Goal: Information Seeking & Learning: Learn about a topic

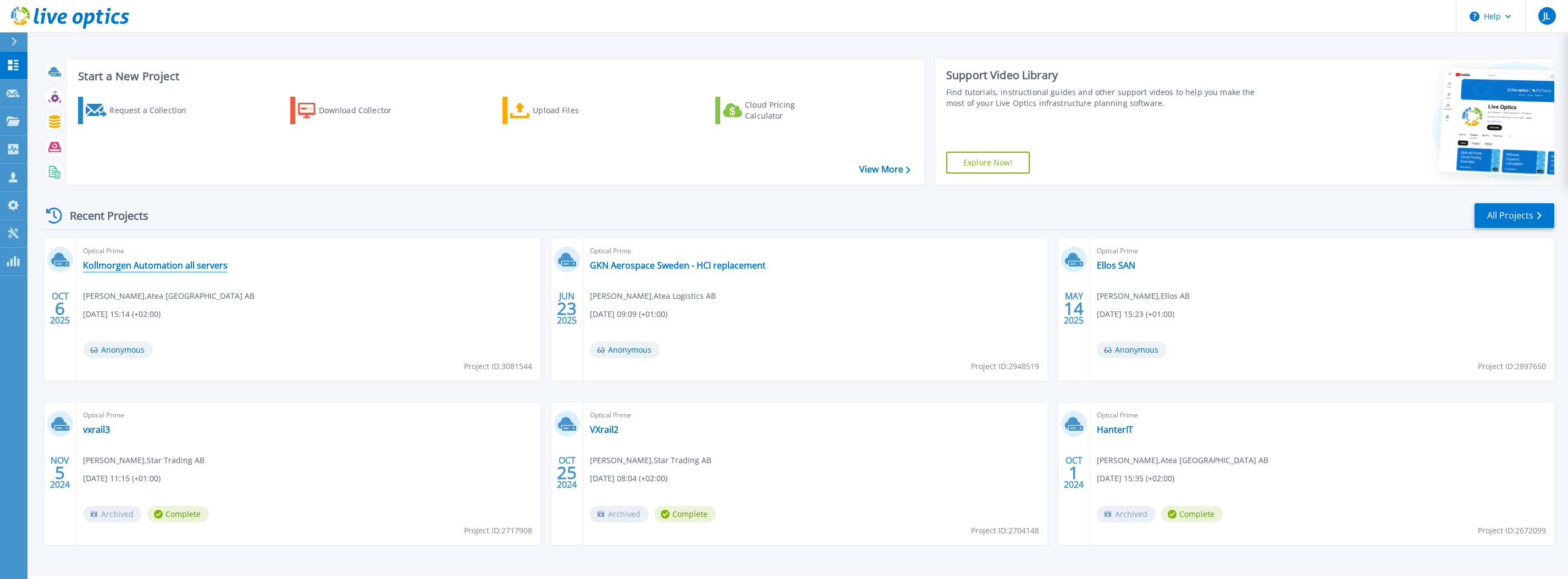
click at [145, 267] on link "Kollmorgen Automation all servers" at bounding box center [155, 266] width 144 height 11
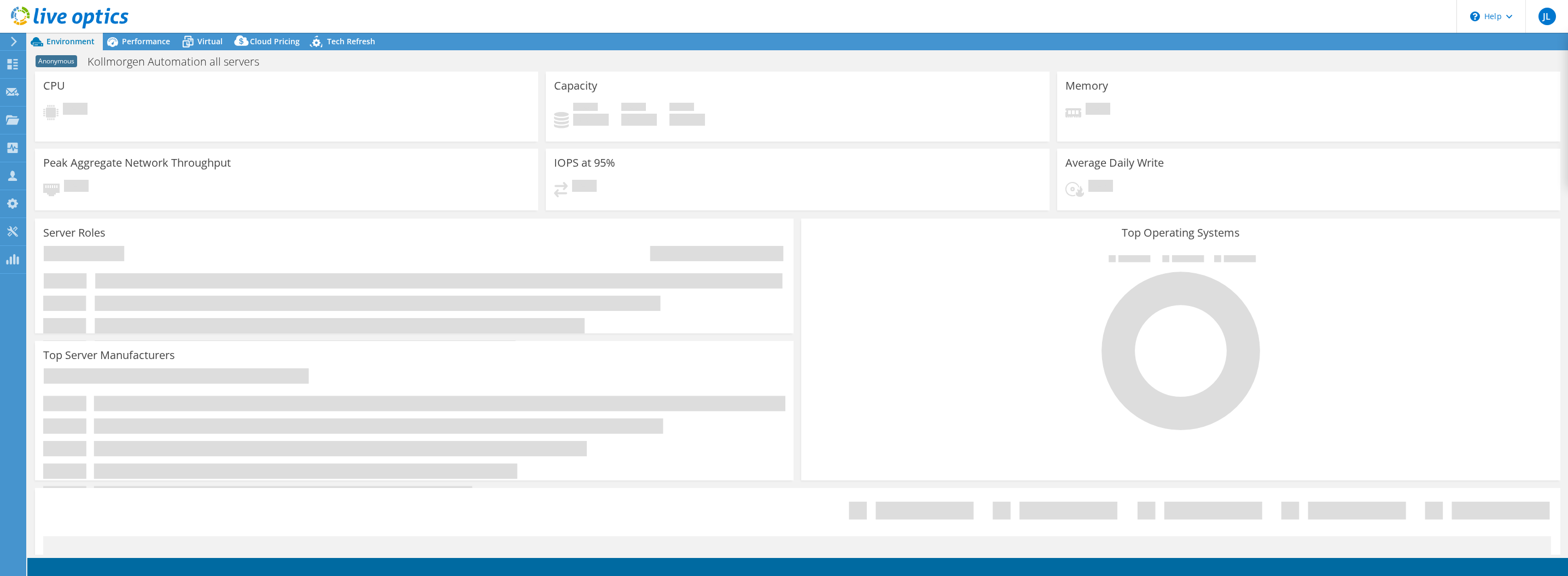
select select "USD"
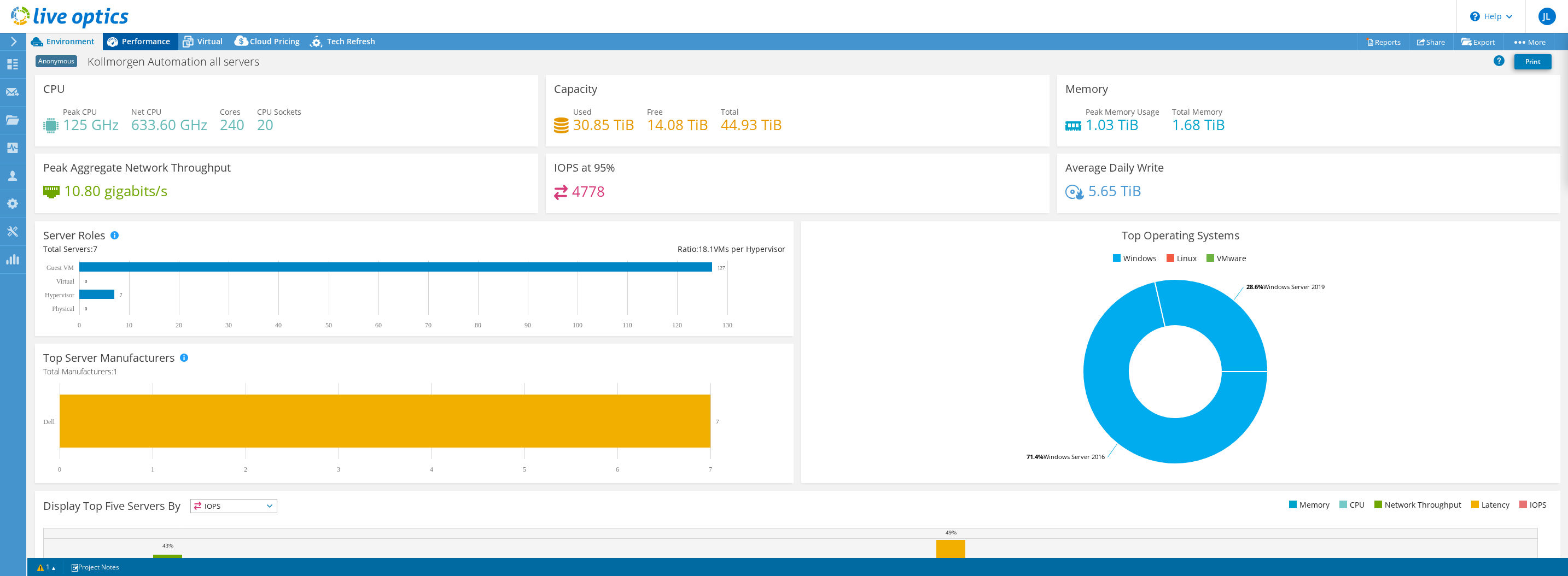
click at [131, 47] on div "Performance" at bounding box center [140, 41] width 75 height 17
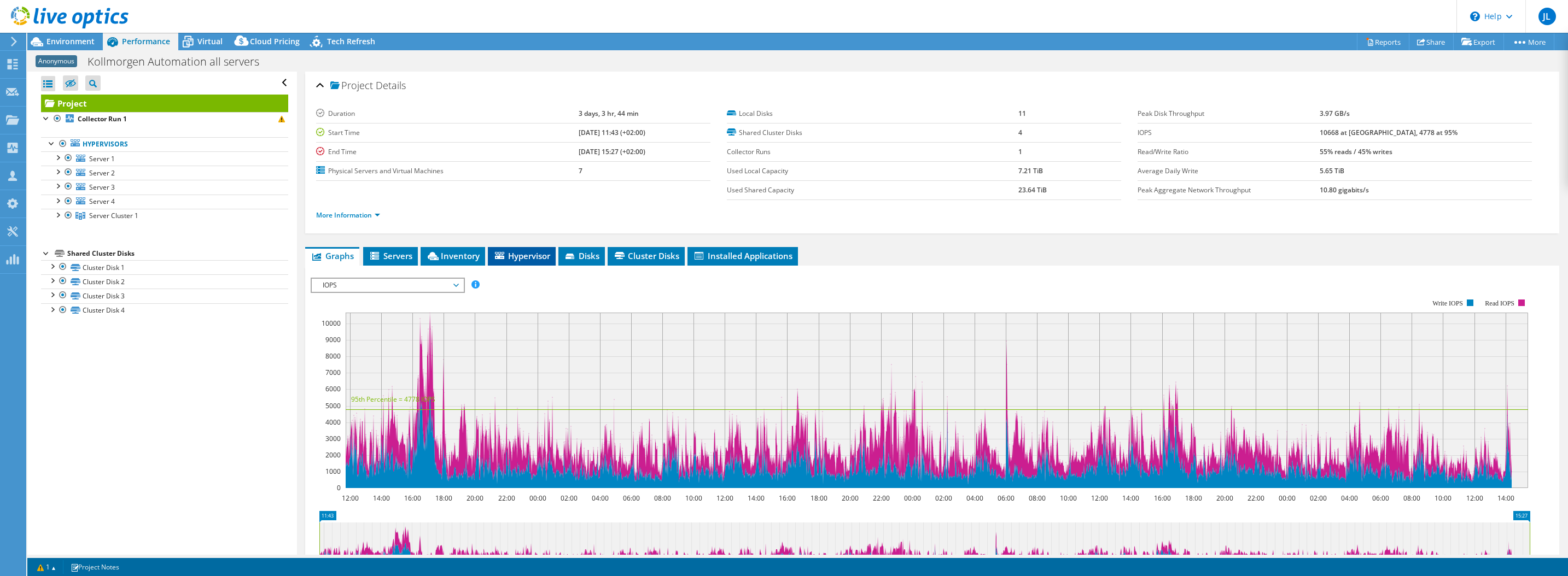
click at [529, 259] on span "Hypervisor" at bounding box center [522, 256] width 57 height 11
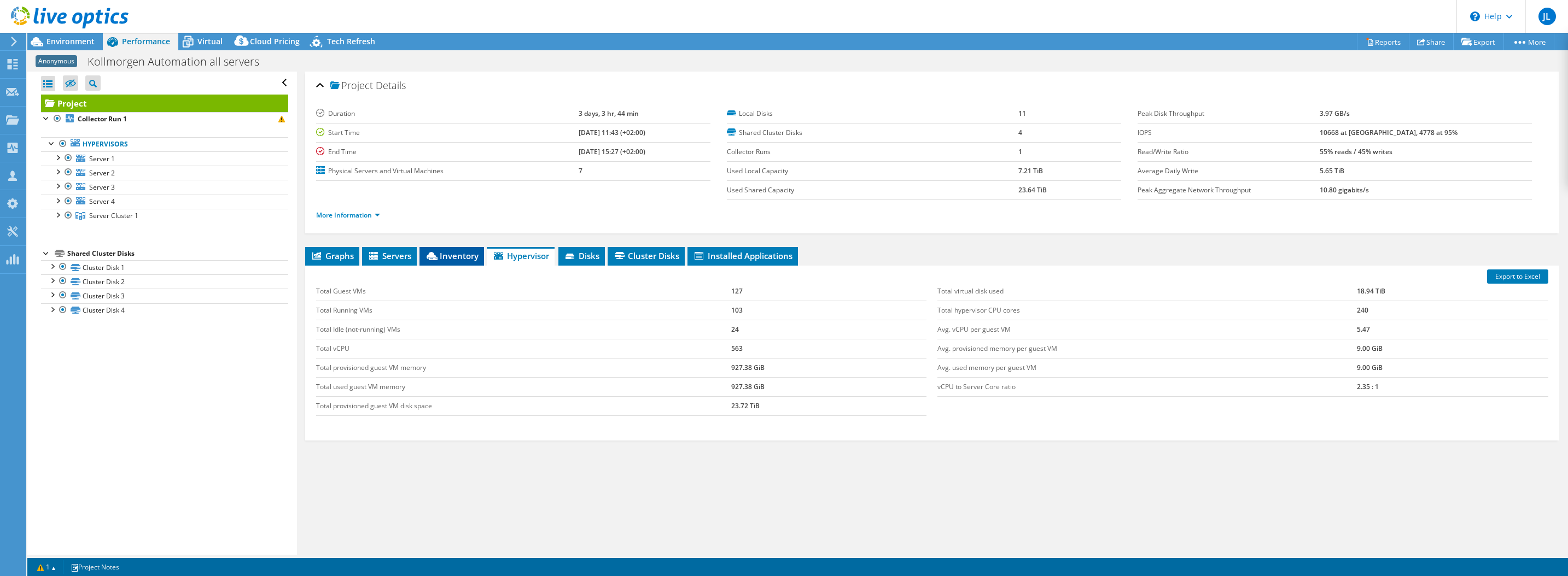
click at [457, 257] on span "Inventory" at bounding box center [452, 256] width 54 height 11
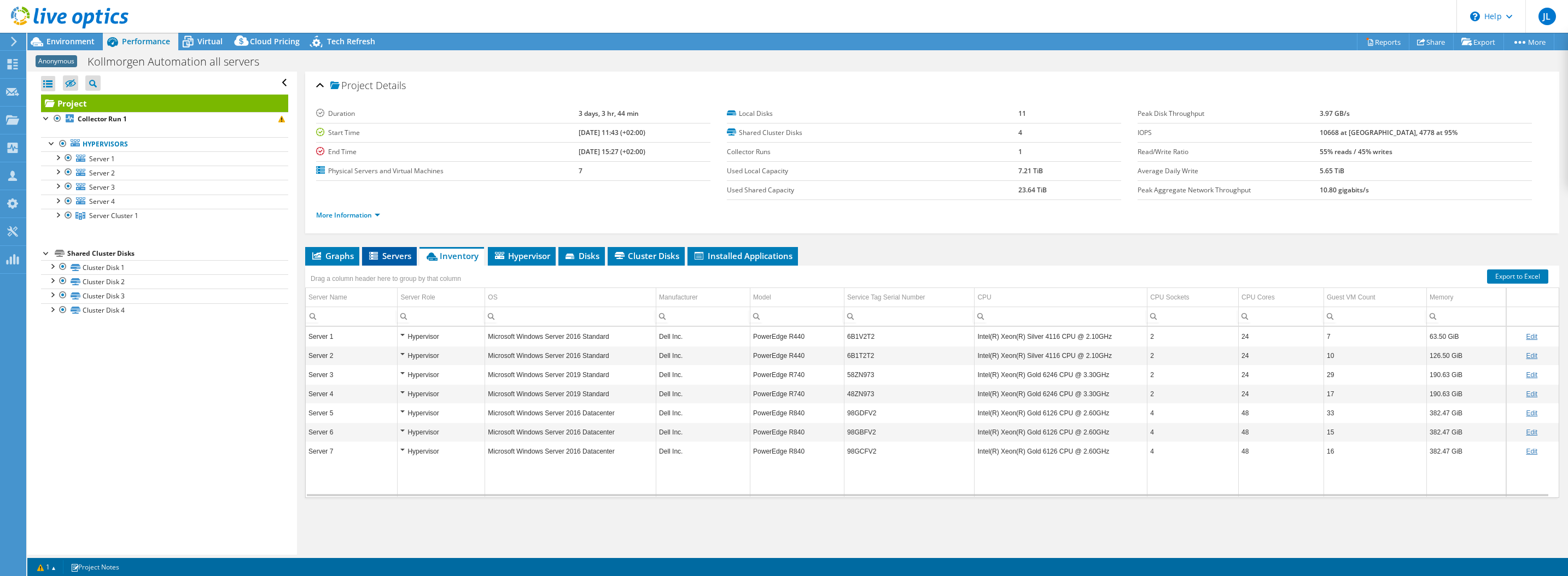
click at [391, 253] on span "Servers" at bounding box center [389, 256] width 44 height 11
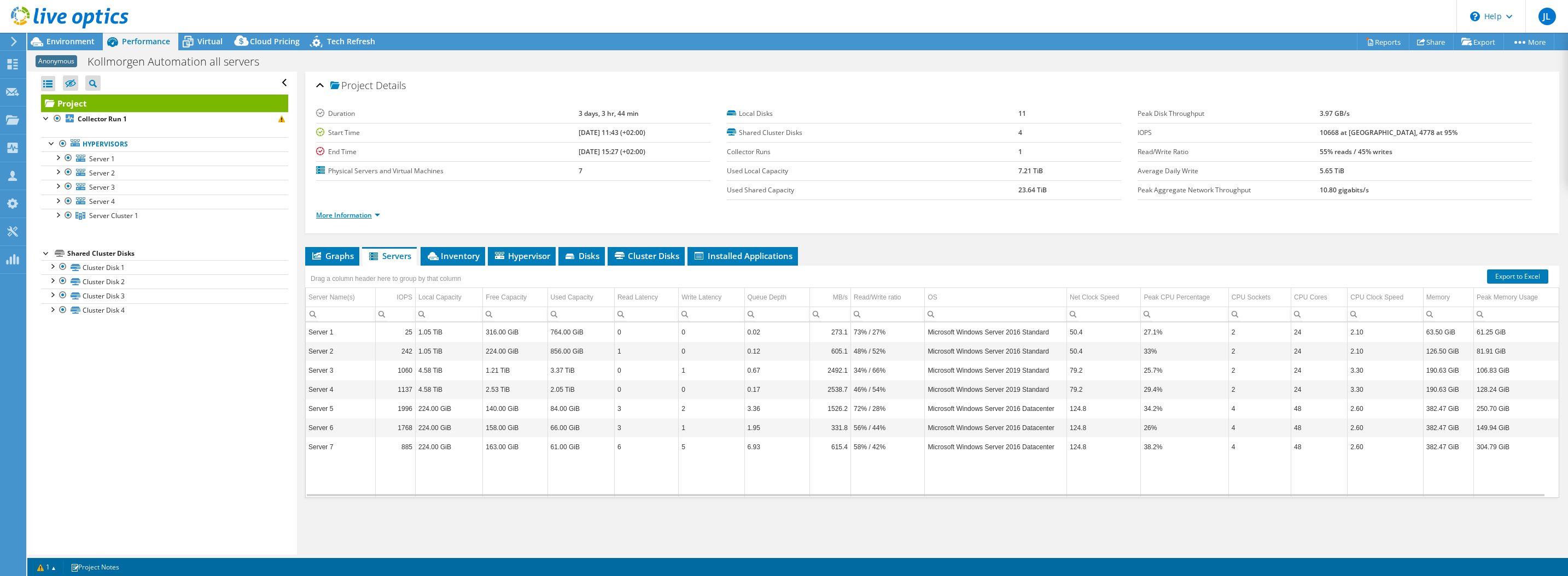
click at [378, 215] on link "More Information" at bounding box center [348, 215] width 64 height 9
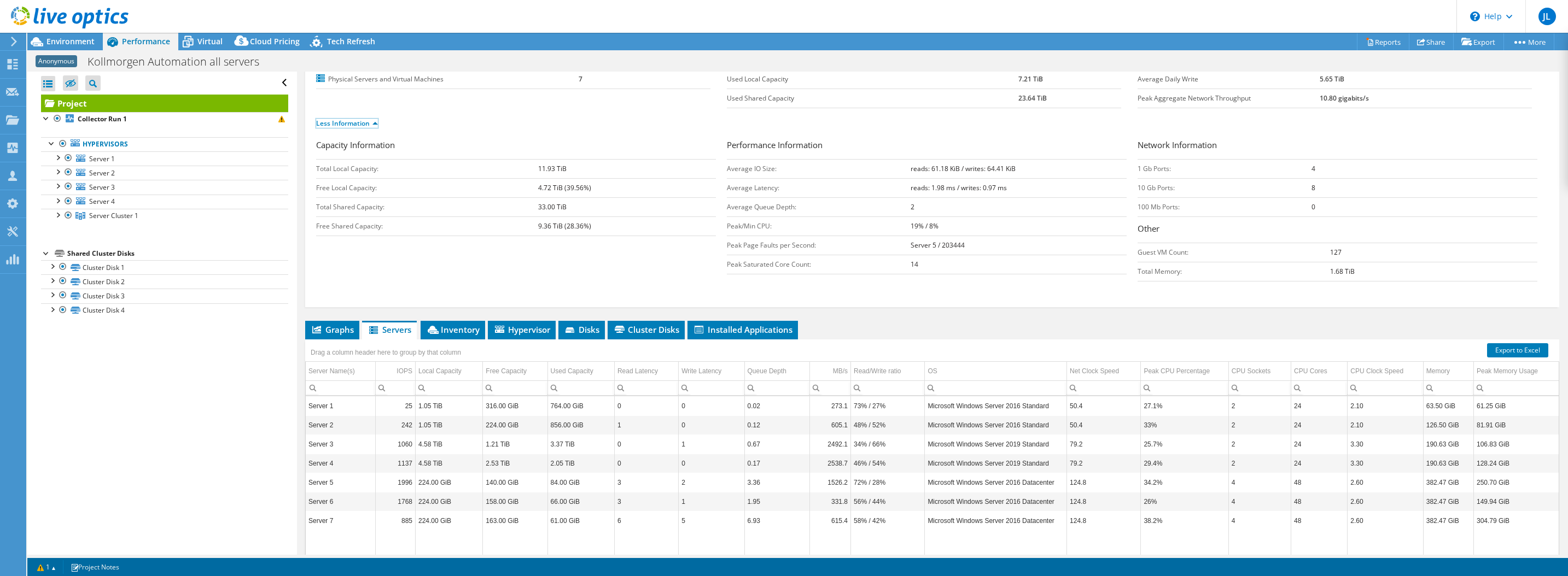
scroll to position [110, 0]
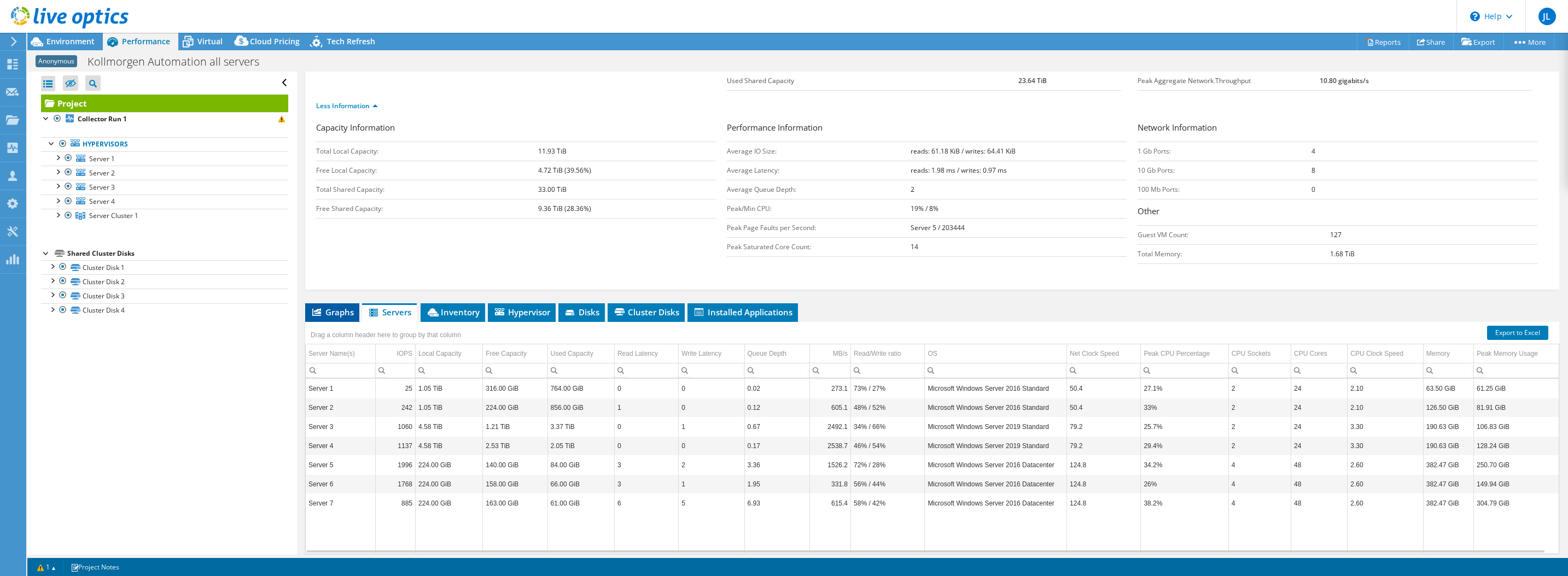
click at [338, 309] on span "Graphs" at bounding box center [332, 312] width 43 height 11
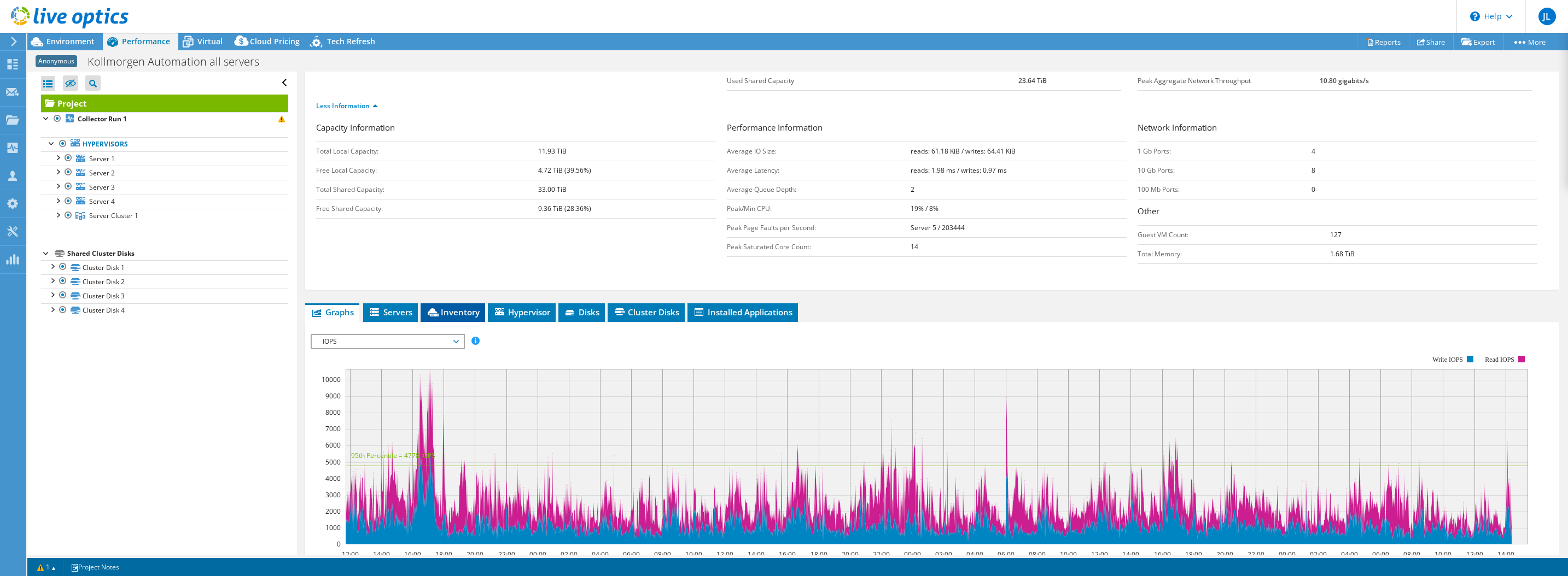
click at [429, 309] on icon at bounding box center [433, 312] width 11 height 8
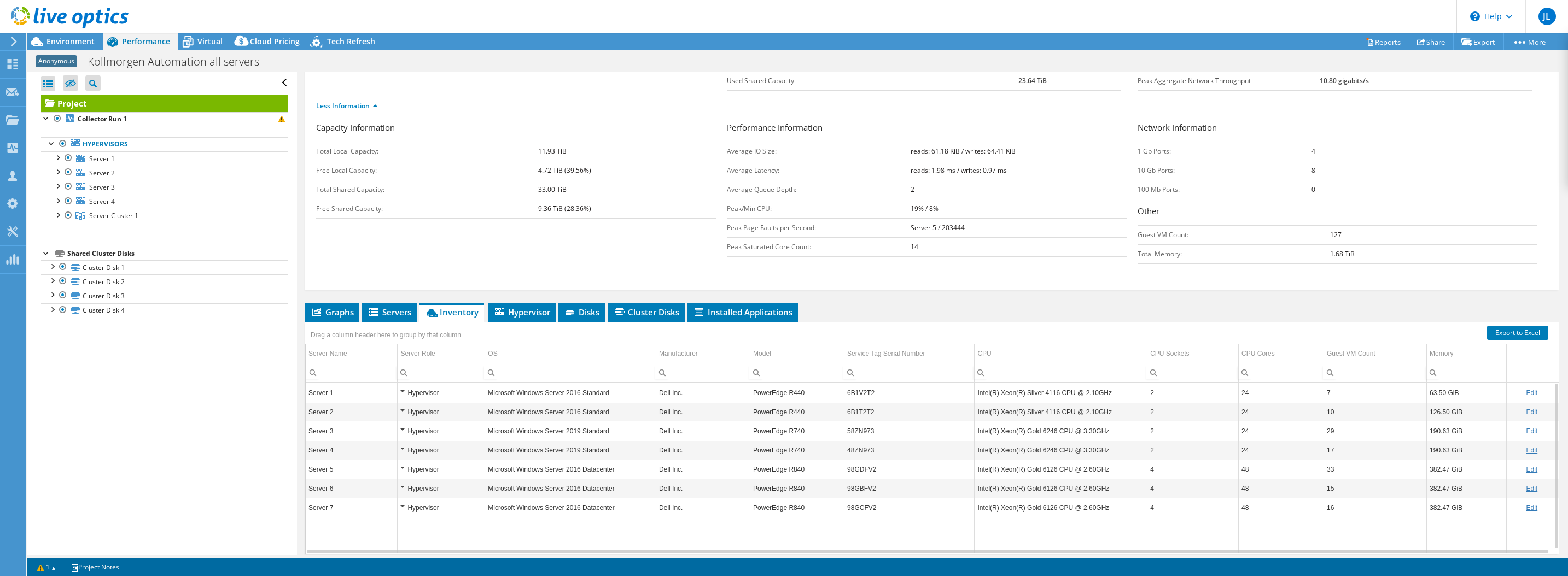
click at [403, 392] on div "Hypervisor" at bounding box center [441, 393] width 82 height 13
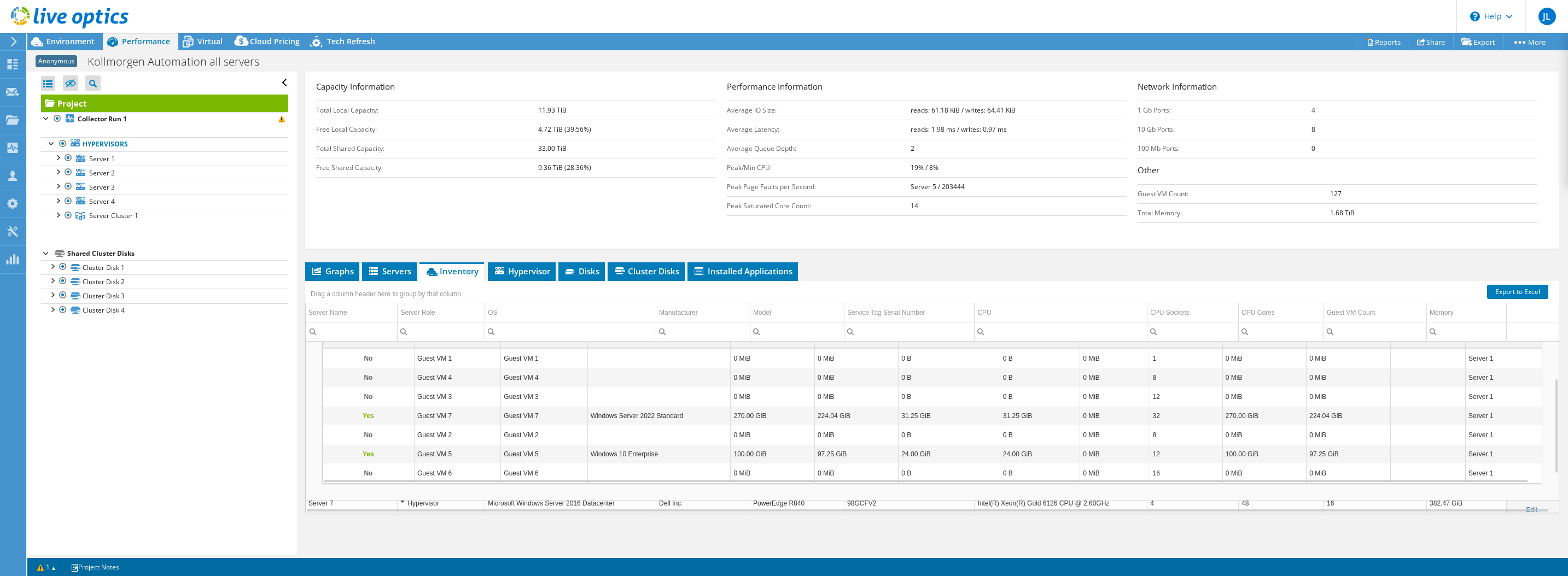
scroll to position [136, 0]
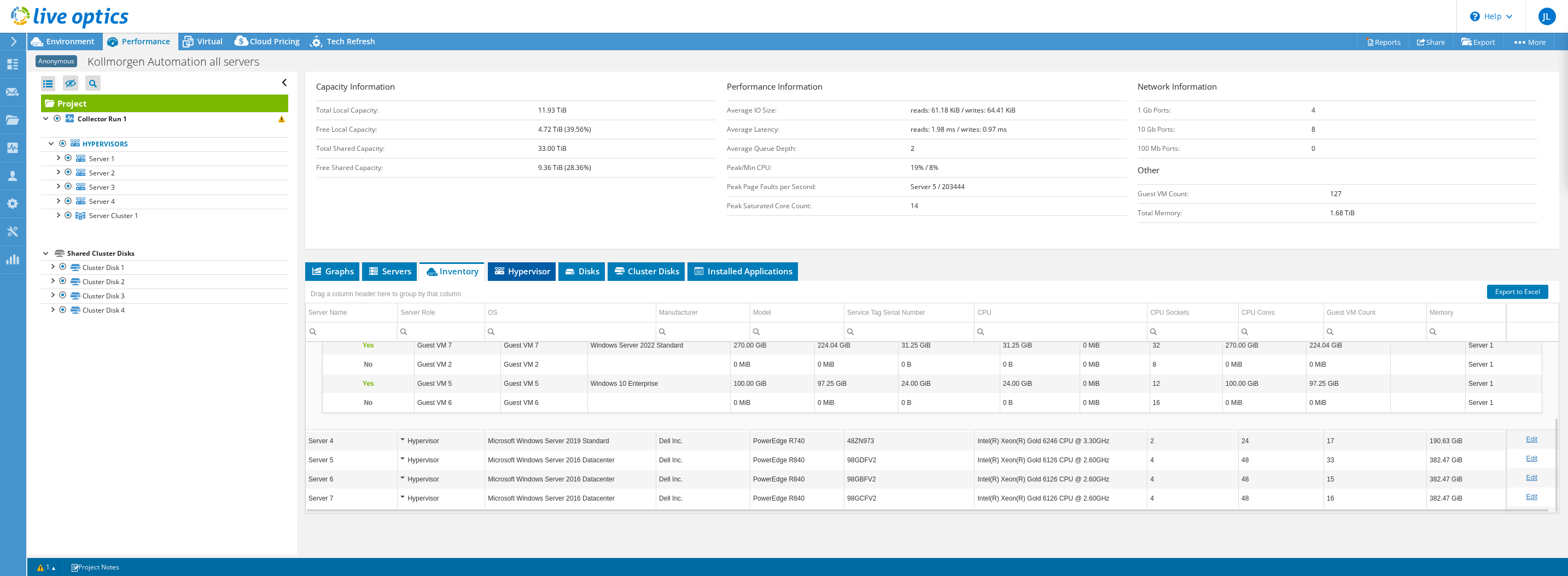
click at [525, 270] on span "Hypervisor" at bounding box center [522, 272] width 57 height 11
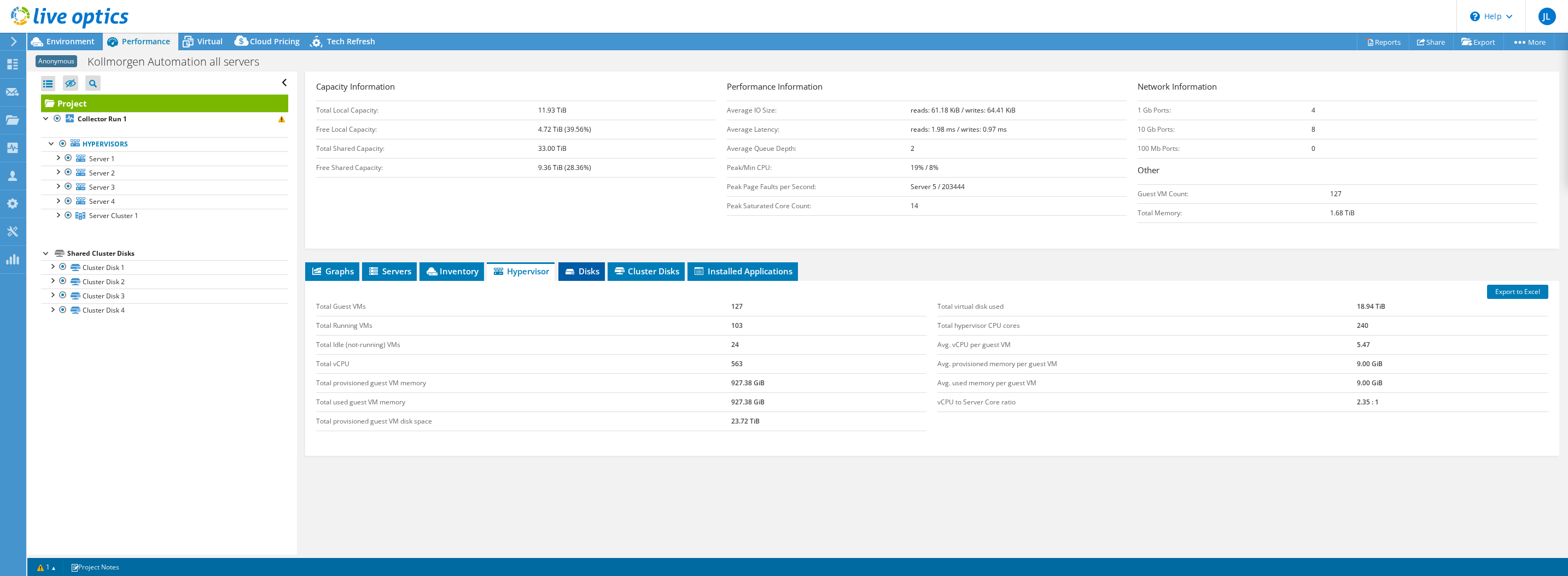
click at [576, 272] on icon at bounding box center [571, 272] width 11 height 7
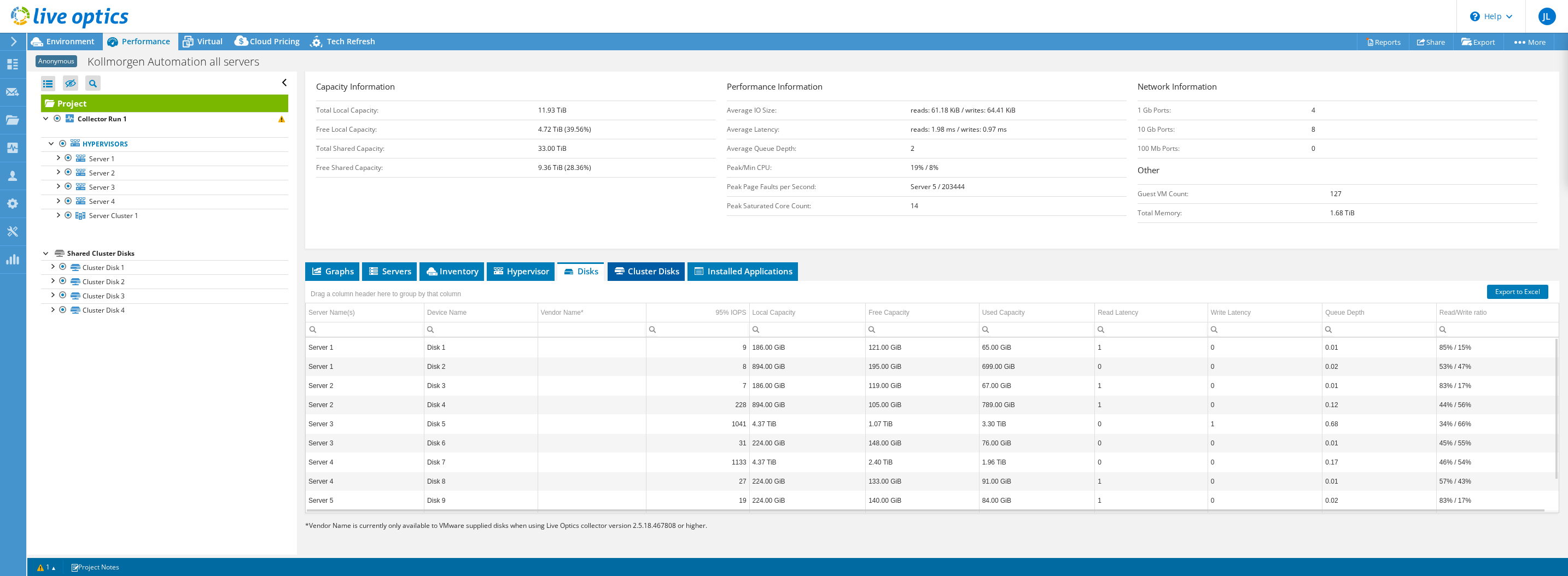
click at [645, 272] on span "Cluster Disks" at bounding box center [646, 272] width 66 height 11
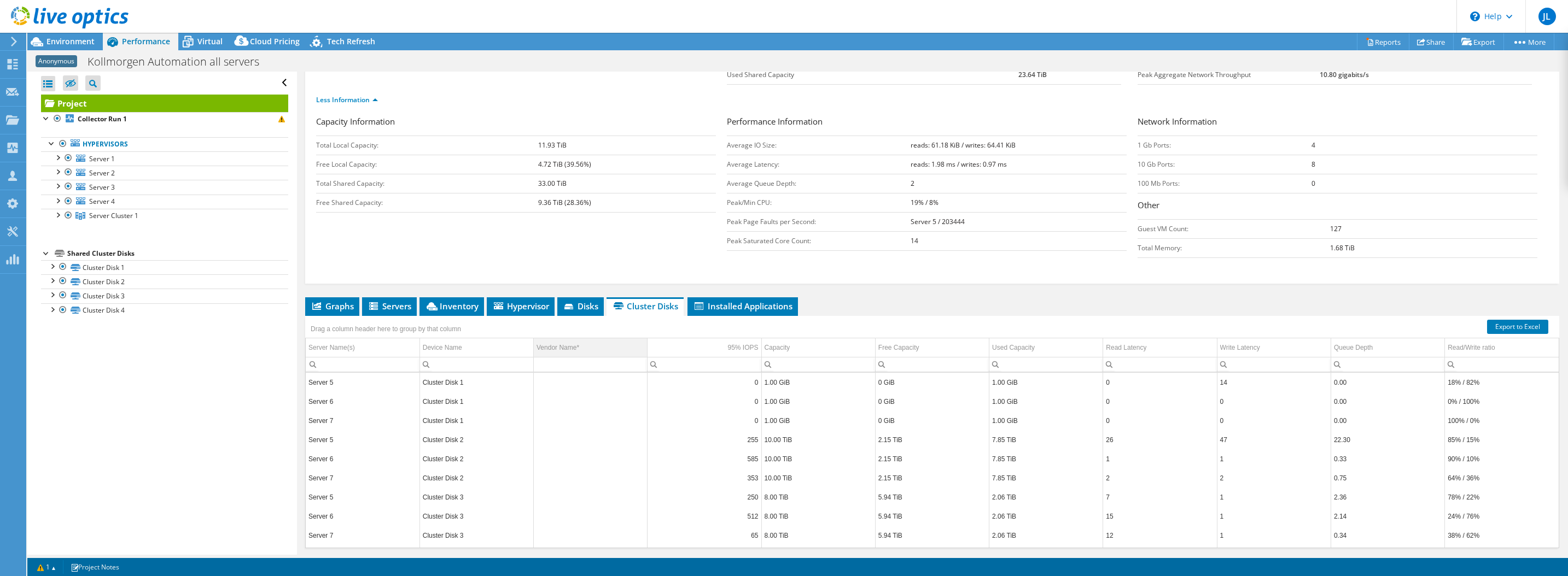
scroll to position [96, 0]
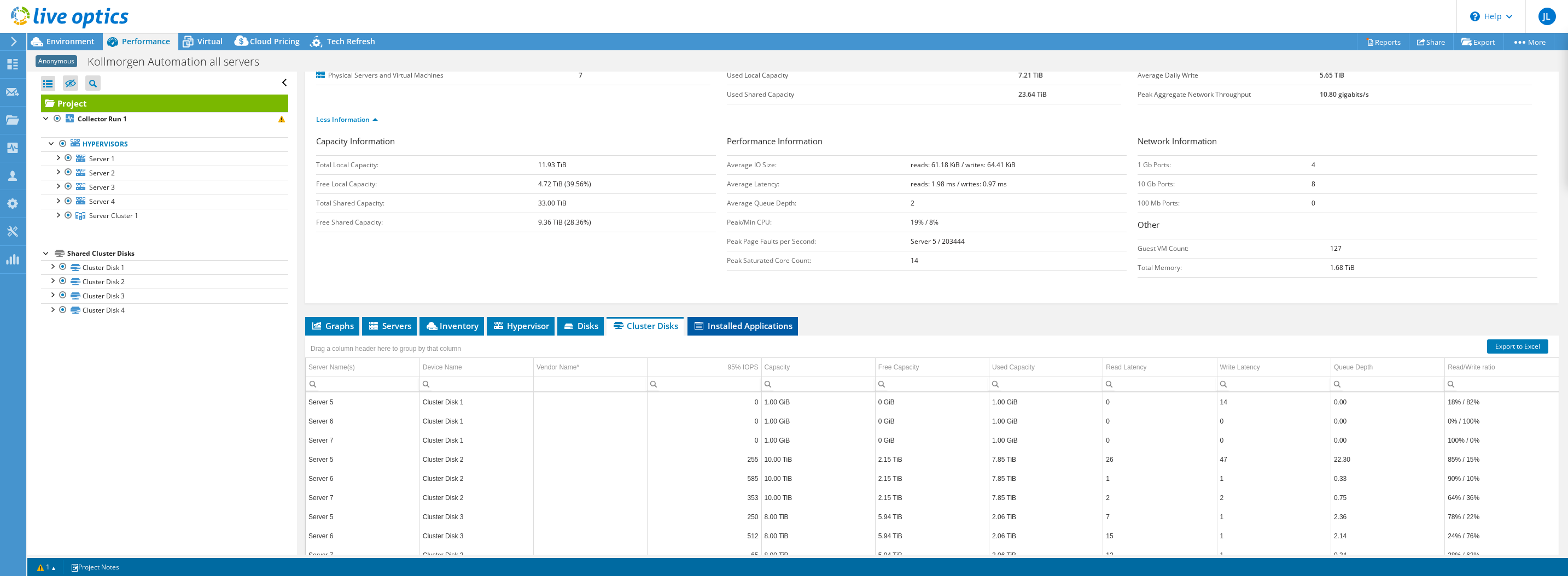
click at [718, 327] on span "Installed Applications" at bounding box center [743, 326] width 100 height 11
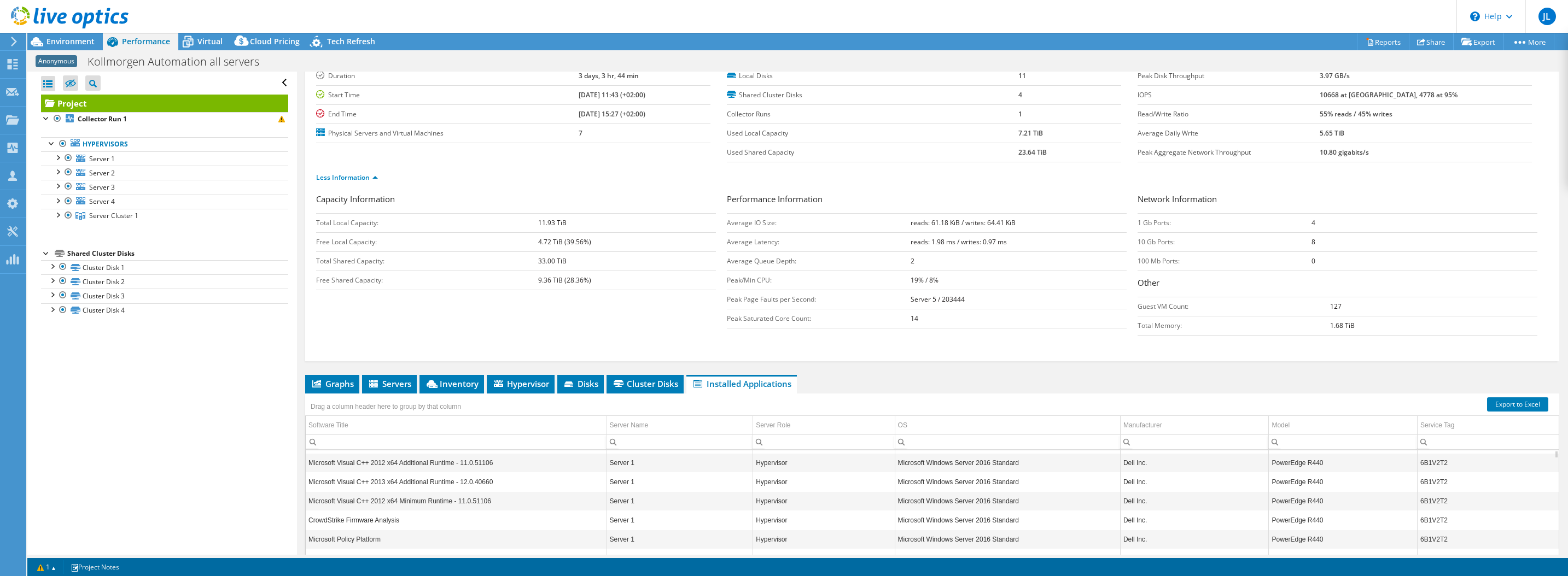
scroll to position [0, 0]
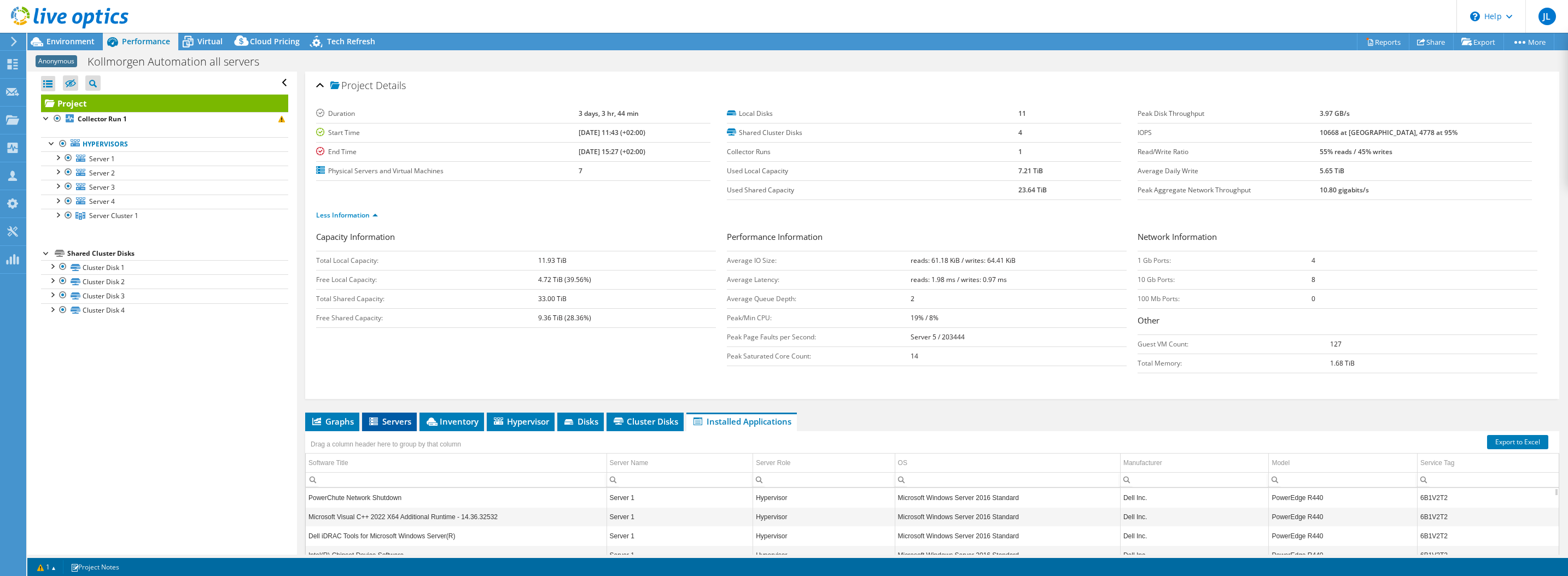
click at [393, 421] on span "Servers" at bounding box center [389, 422] width 44 height 11
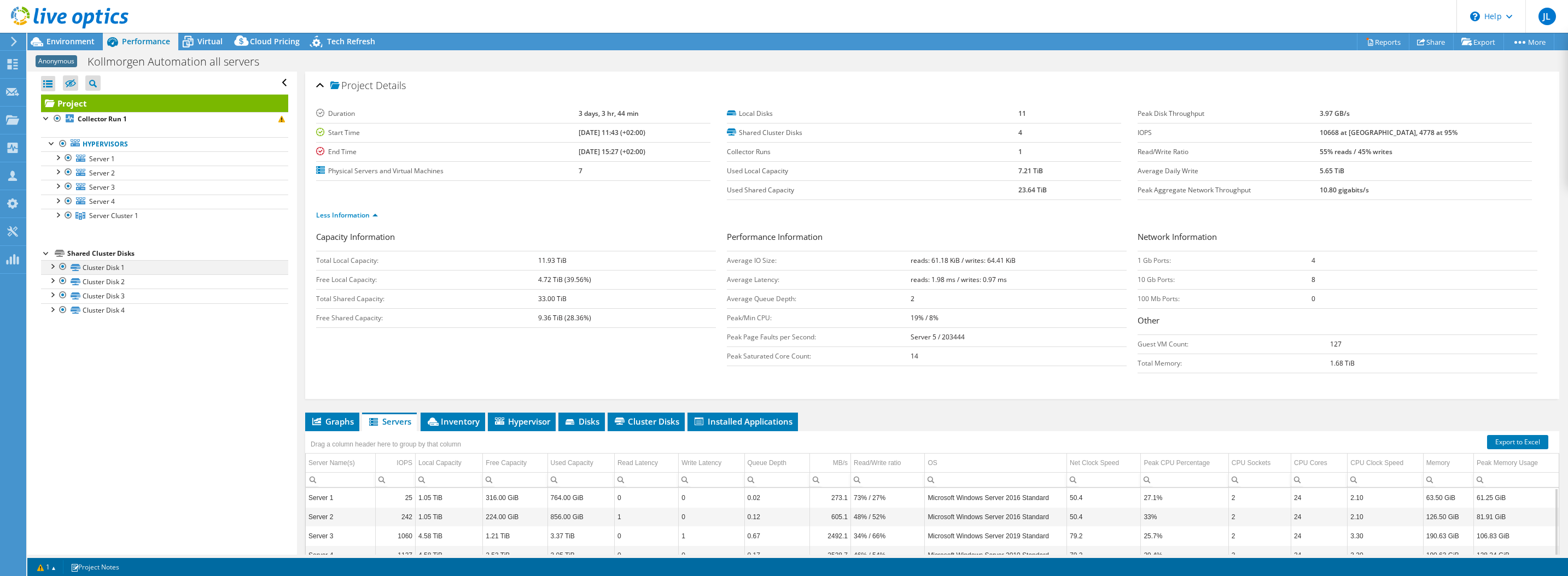
click at [53, 268] on div at bounding box center [52, 266] width 11 height 11
click at [54, 322] on div at bounding box center [52, 323] width 11 height 11
click at [53, 327] on div at bounding box center [52, 323] width 11 height 11
click at [50, 270] on div at bounding box center [52, 266] width 11 height 11
click at [206, 43] on span "Virtual" at bounding box center [210, 41] width 25 height 11
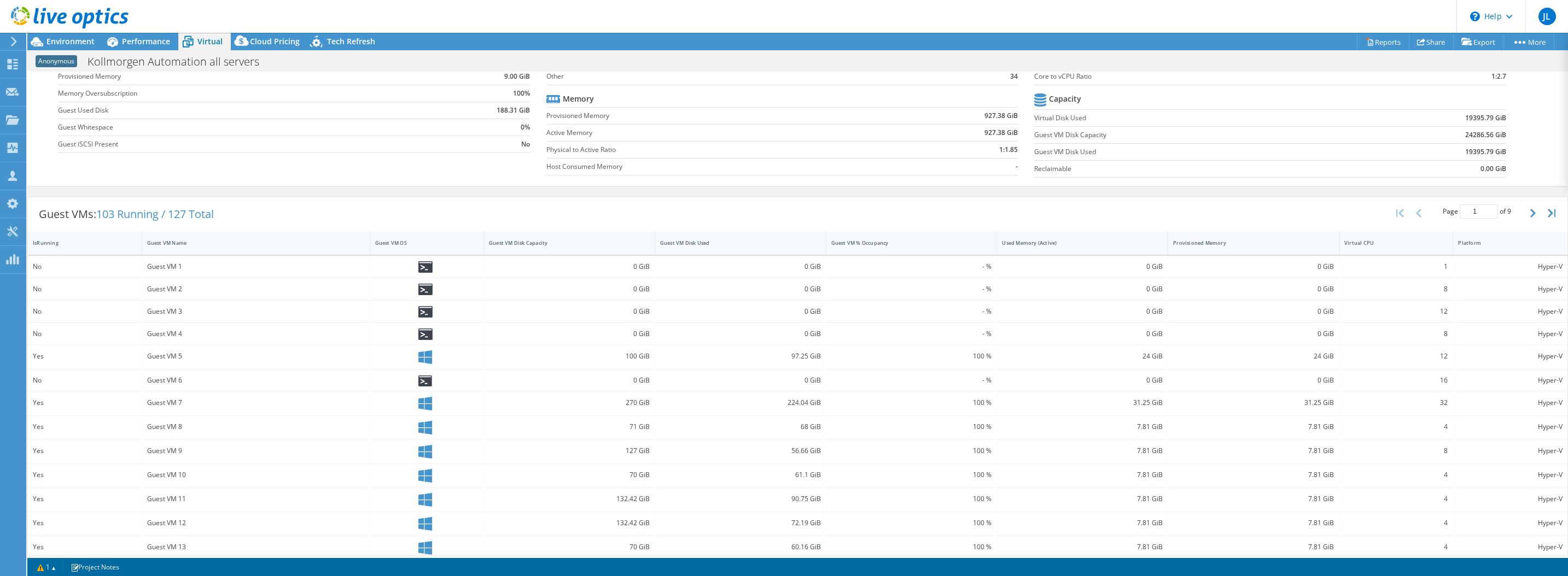
scroll to position [148, 0]
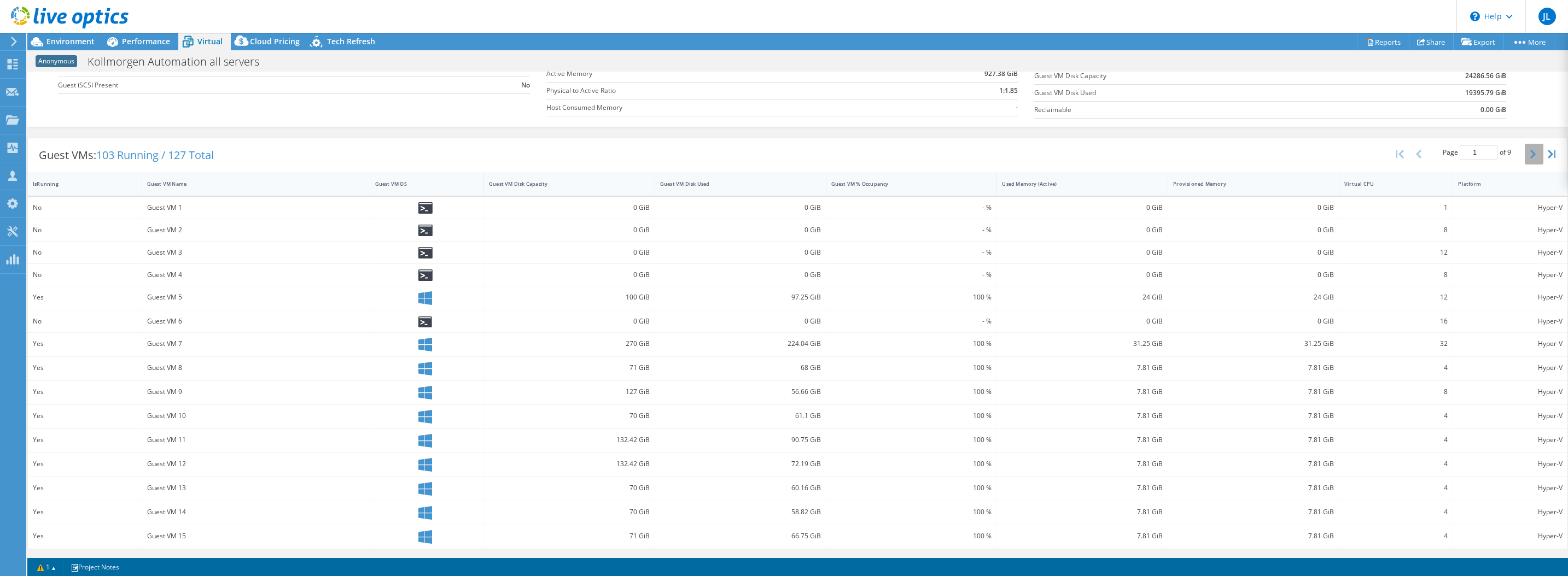
click at [1530, 157] on icon "button" at bounding box center [1533, 154] width 6 height 9
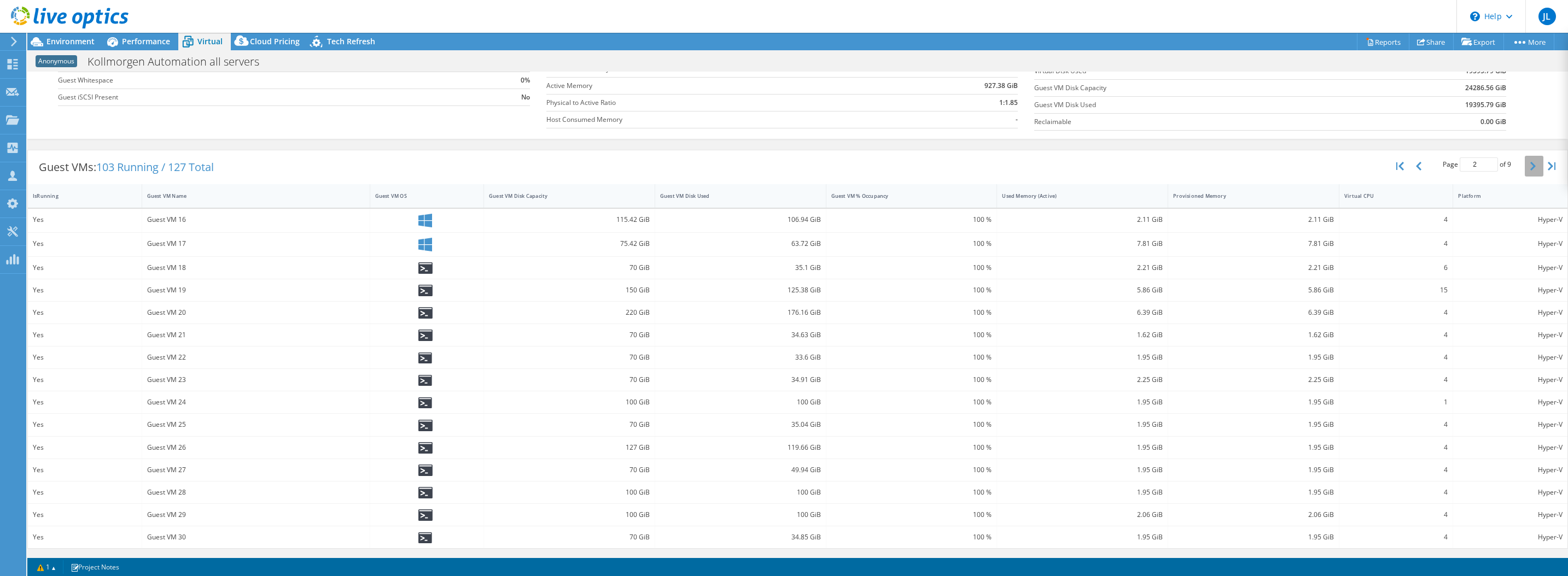
click at [1525, 157] on button "button" at bounding box center [1534, 166] width 19 height 21
click at [1525, 168] on button "button" at bounding box center [1534, 170] width 19 height 21
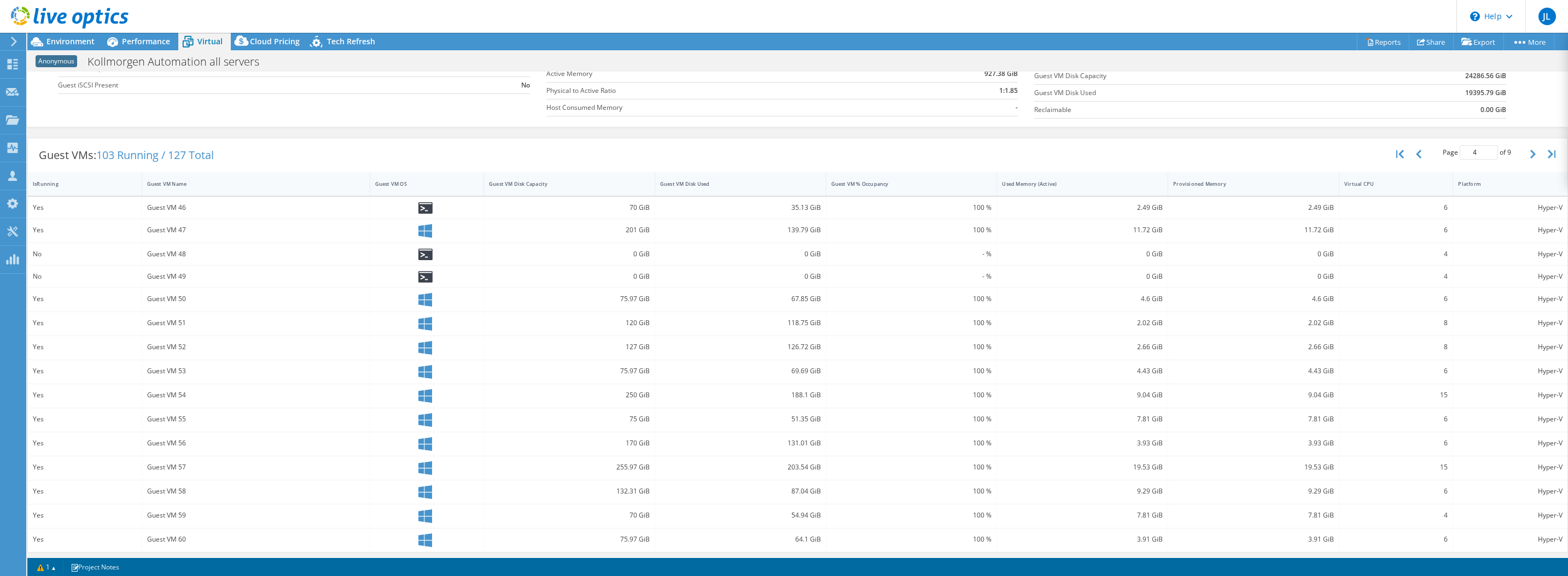
scroll to position [152, 0]
click at [1530, 155] on icon "button" at bounding box center [1533, 151] width 6 height 9
click at [1530, 154] on icon "button" at bounding box center [1533, 152] width 6 height 9
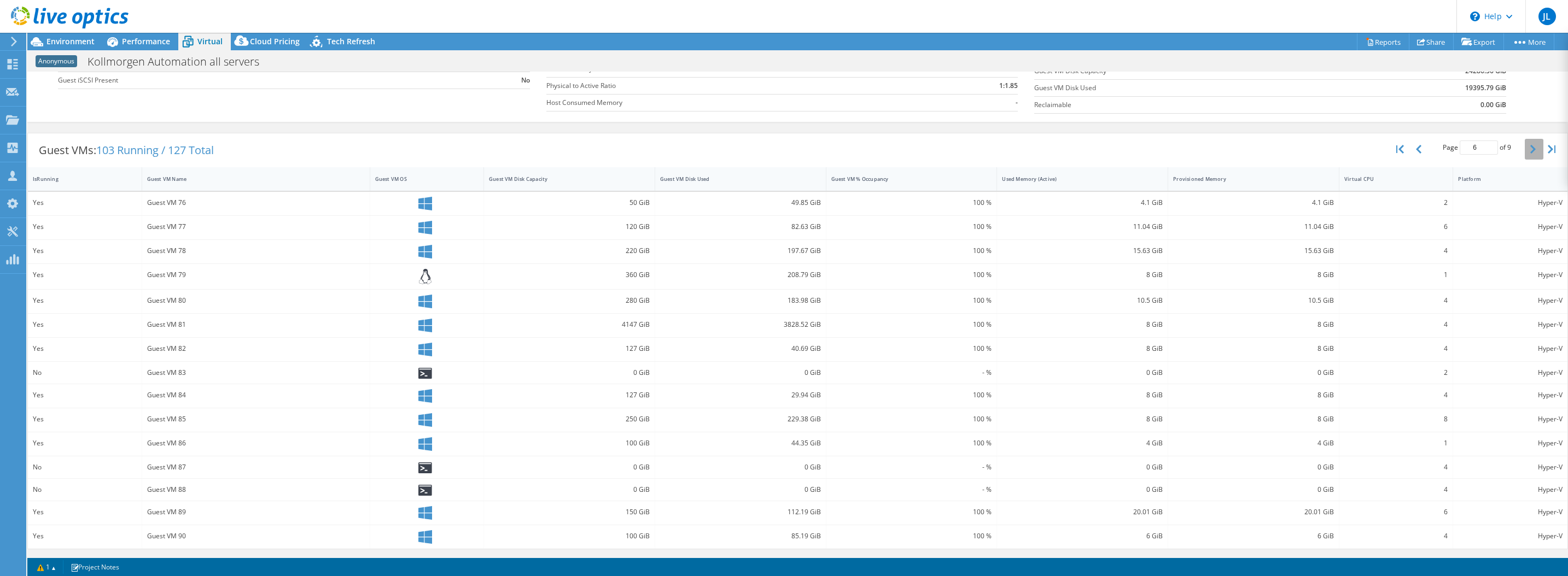
click at [1530, 150] on icon "button" at bounding box center [1533, 149] width 6 height 9
click at [1530, 154] on icon "button" at bounding box center [1533, 152] width 6 height 9
type input "9"
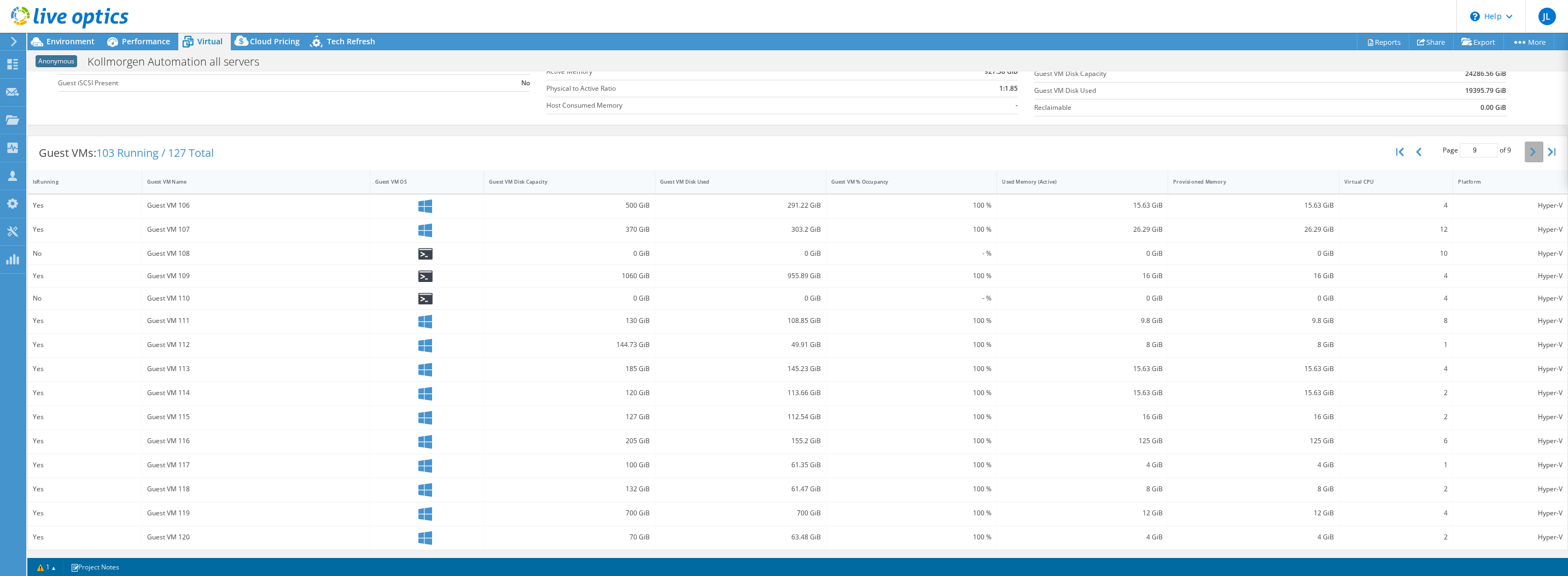
scroll to position [0, 0]
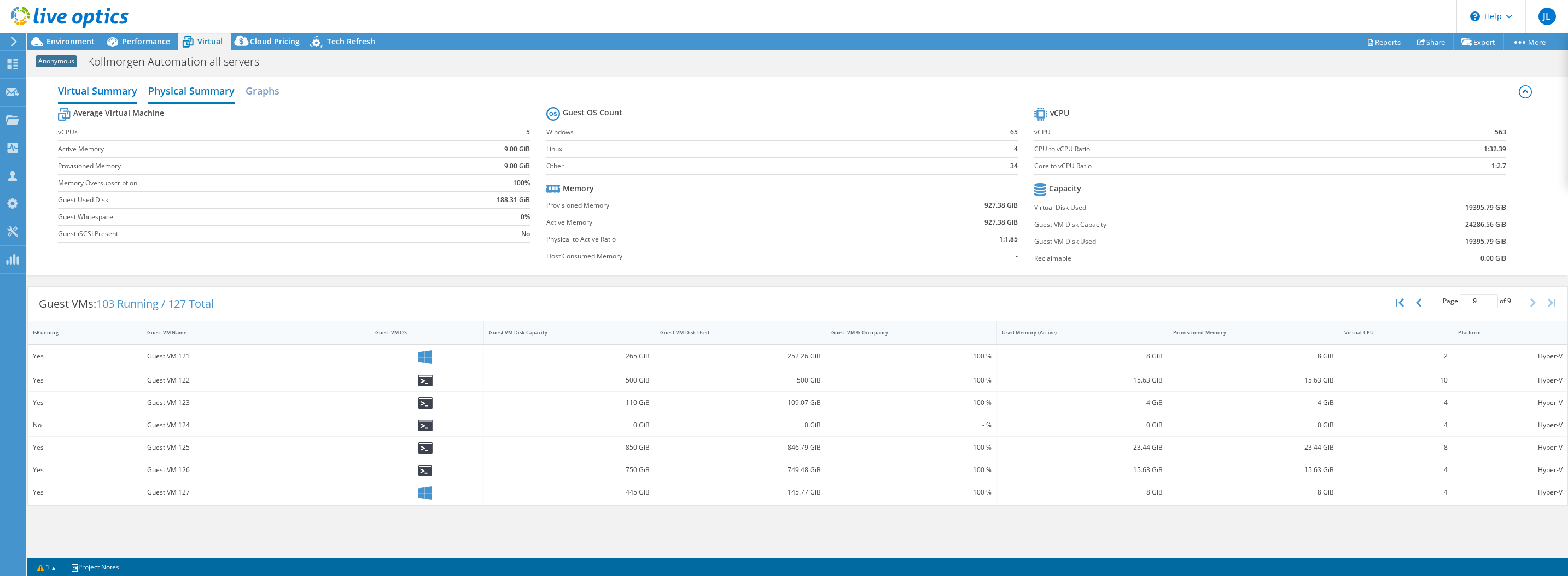
click at [181, 96] on h2 "Physical Summary" at bounding box center [191, 92] width 87 height 24
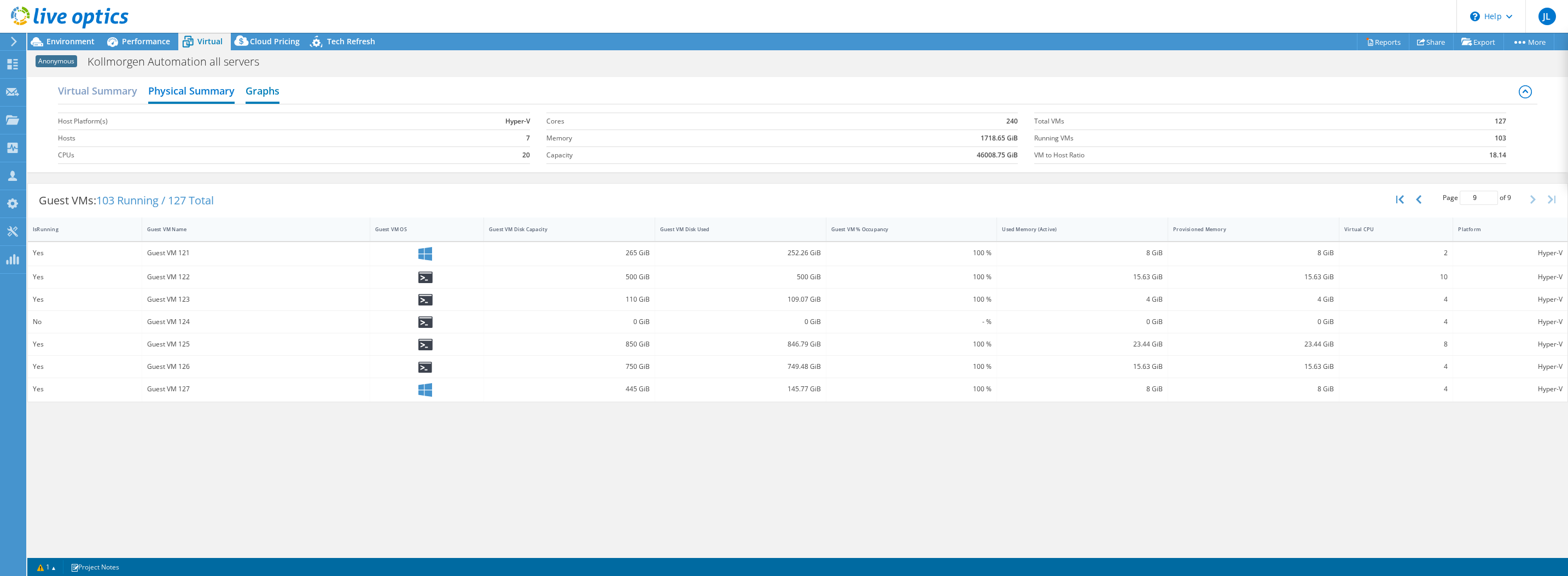
click at [249, 89] on h2 "Graphs" at bounding box center [262, 92] width 34 height 24
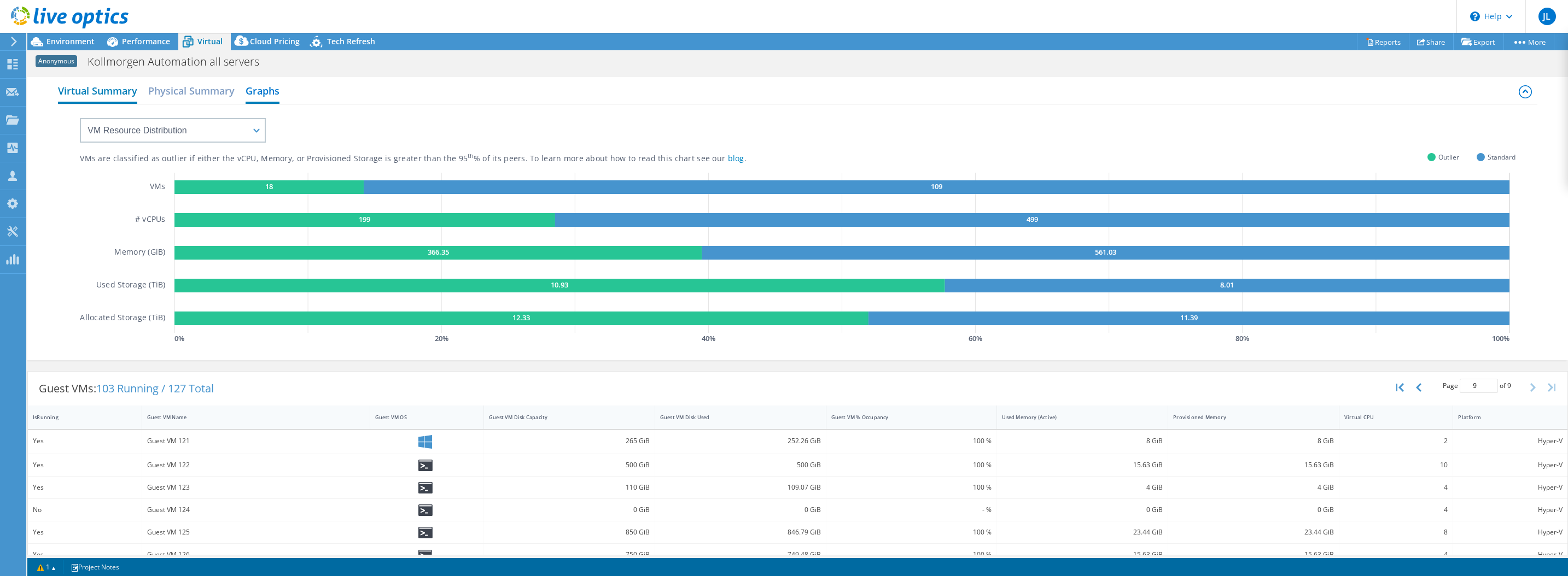
click at [78, 88] on h2 "Virtual Summary" at bounding box center [98, 92] width 79 height 24
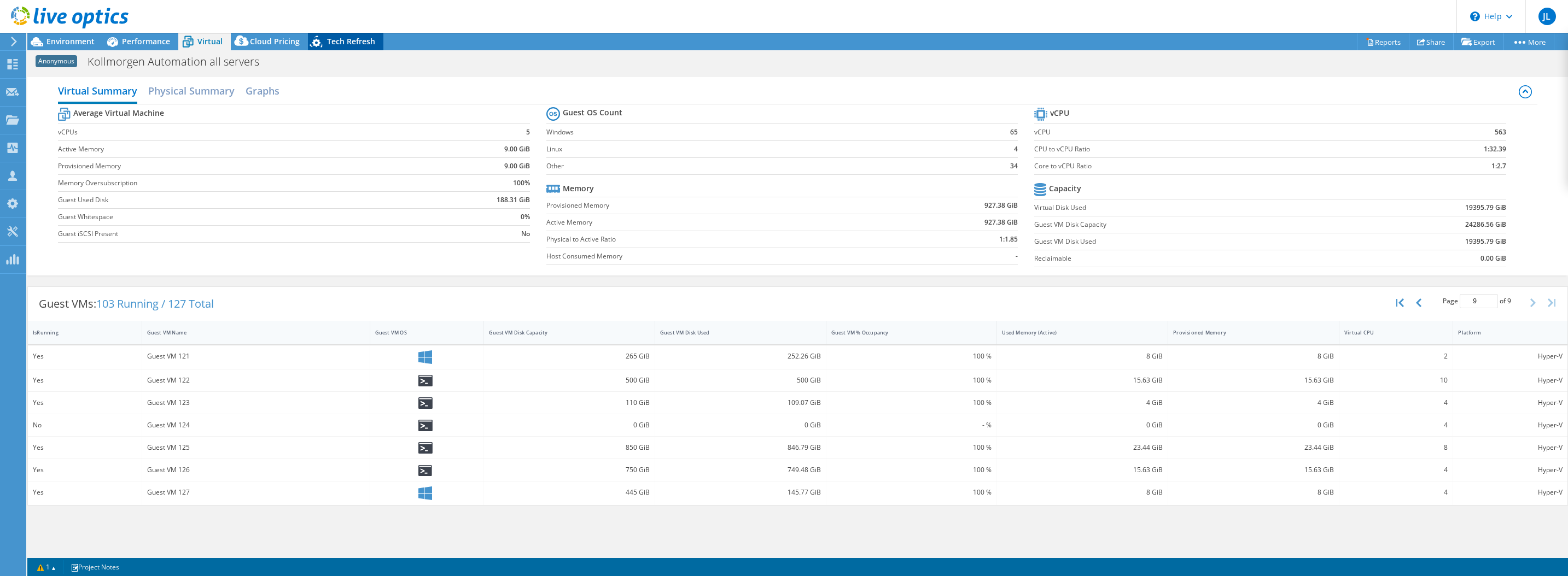
click at [331, 43] on span "Tech Refresh" at bounding box center [351, 41] width 48 height 11
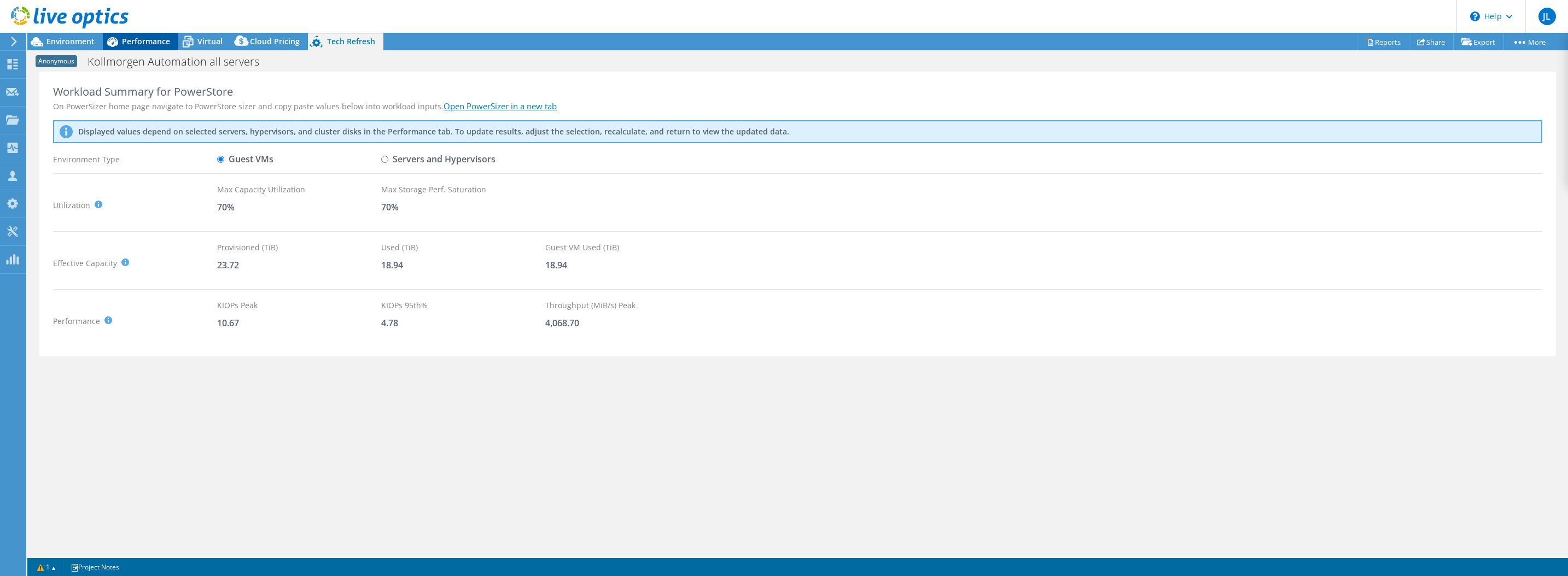
click at [127, 40] on span "Performance" at bounding box center [146, 41] width 48 height 11
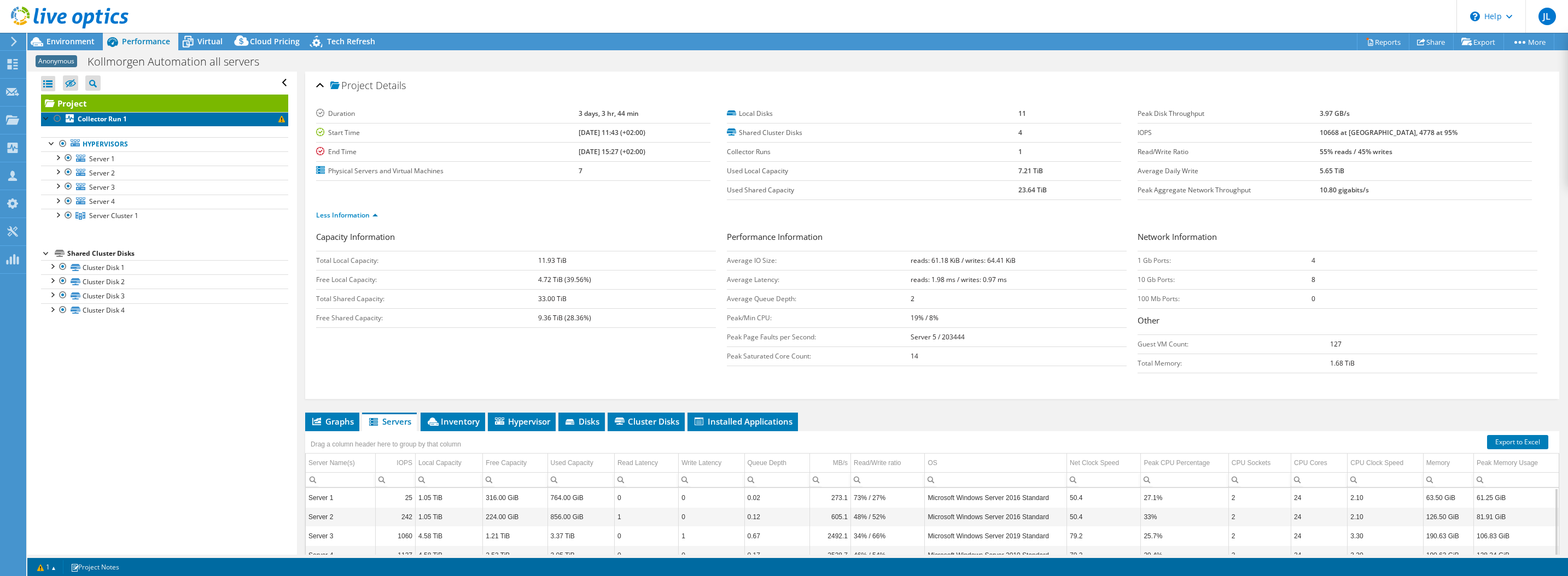
click at [278, 119] on span at bounding box center [282, 119] width 7 height 7
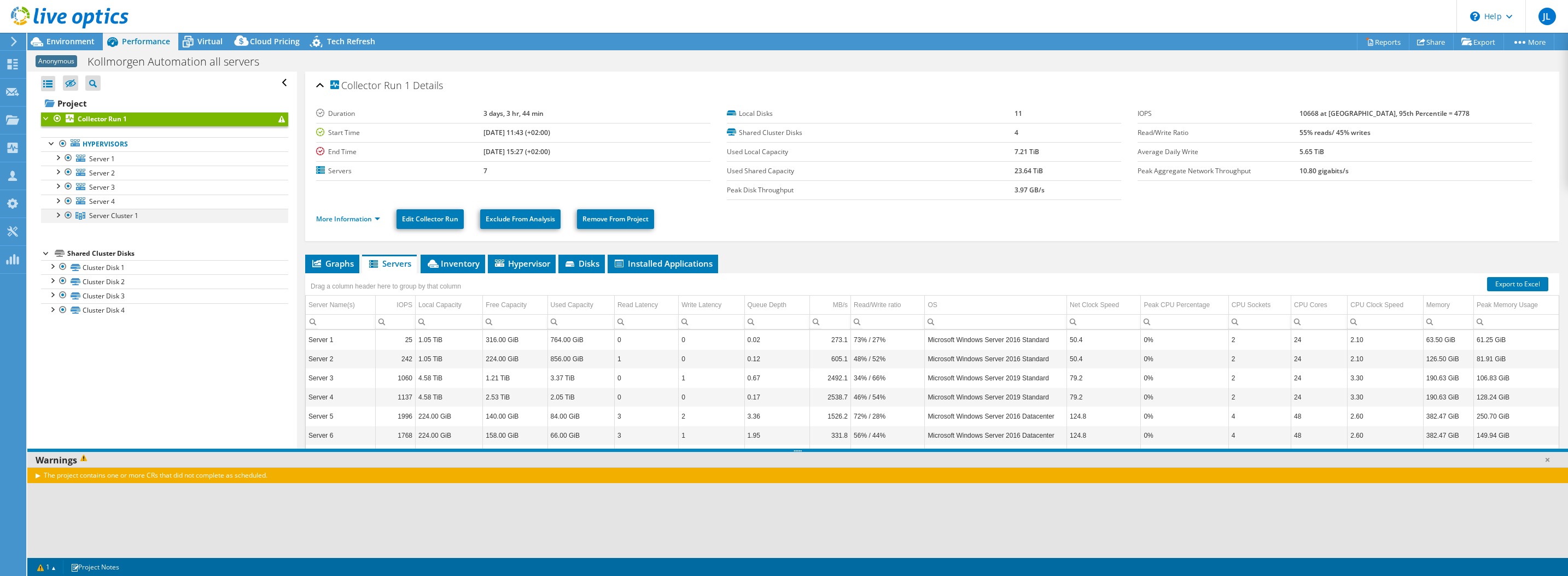
click at [59, 214] on div at bounding box center [58, 215] width 11 height 11
click at [57, 213] on div at bounding box center [58, 215] width 11 height 11
click at [330, 218] on link "More Information" at bounding box center [348, 218] width 64 height 9
